Goal: Navigation & Orientation: Understand site structure

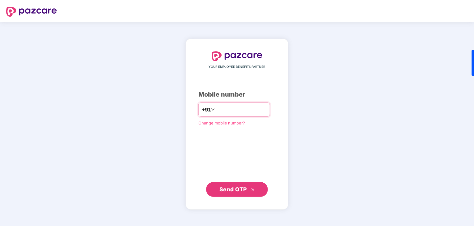
type input "**********"
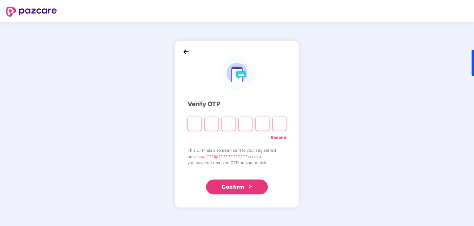
paste input "*"
type input "*"
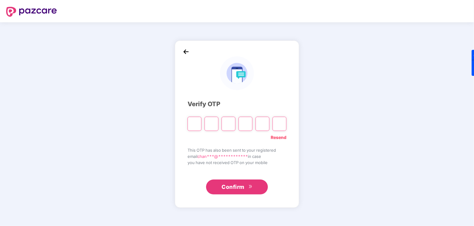
type input "*"
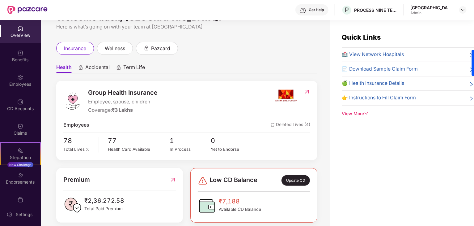
scroll to position [25, 0]
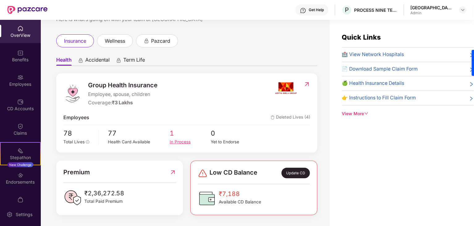
click at [175, 141] on div "In Process" at bounding box center [190, 141] width 41 height 6
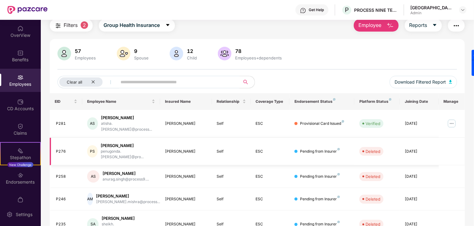
scroll to position [41, 0]
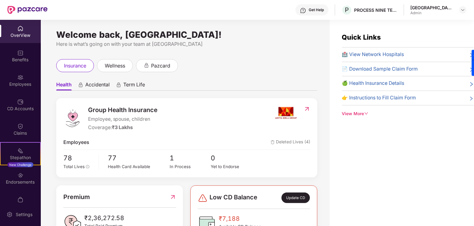
click at [108, 87] on span "Accidental" at bounding box center [97, 85] width 24 height 9
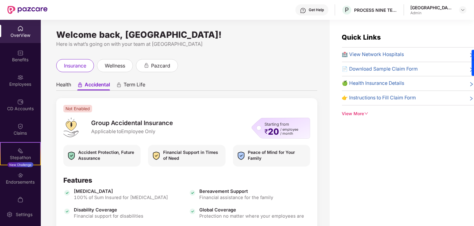
click at [139, 87] on span "Term Life" at bounding box center [135, 85] width 22 height 9
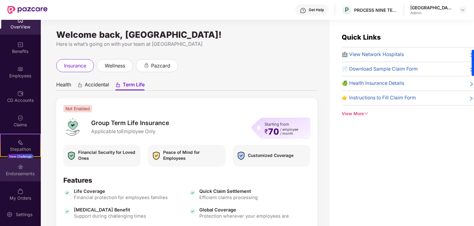
scroll to position [13, 0]
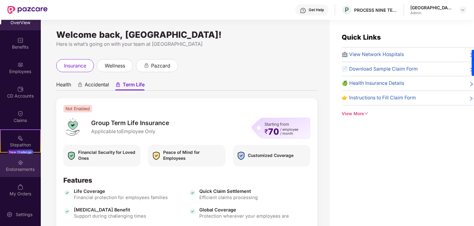
click at [17, 167] on div "Endorsements" at bounding box center [20, 169] width 41 height 6
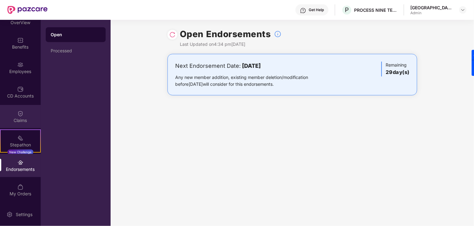
click at [19, 113] on img at bounding box center [20, 113] width 6 height 6
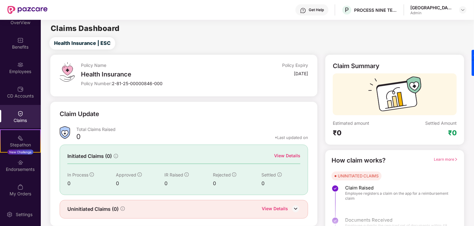
scroll to position [16, 0]
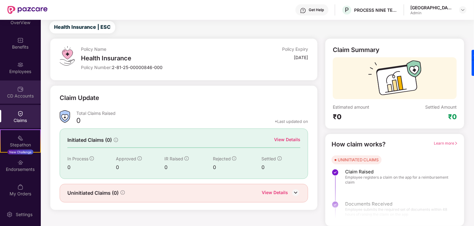
click at [18, 89] on img at bounding box center [20, 89] width 6 height 6
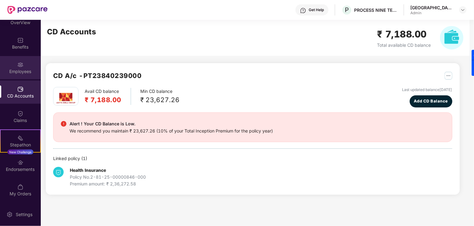
click at [16, 70] on div "Employees" at bounding box center [20, 71] width 41 height 6
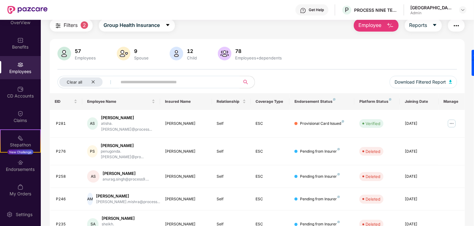
scroll to position [41, 0]
